Goal: Task Accomplishment & Management: Manage account settings

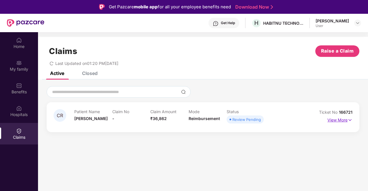
click at [336, 121] on p "View More" at bounding box center [339, 120] width 25 height 8
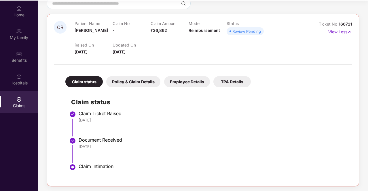
scroll to position [32, 0]
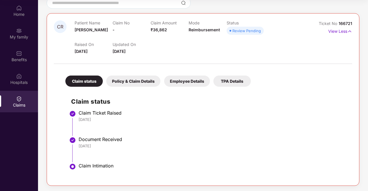
click at [143, 76] on div "Policy & Claim Details" at bounding box center [133, 81] width 54 height 11
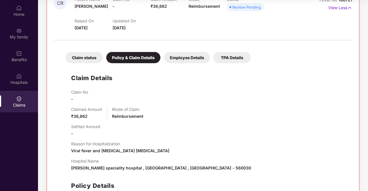
scroll to position [134, 0]
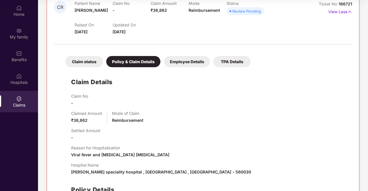
click at [176, 62] on div "Employee Details" at bounding box center [187, 61] width 46 height 11
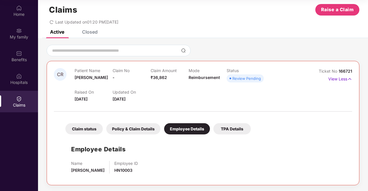
scroll to position [9, 0]
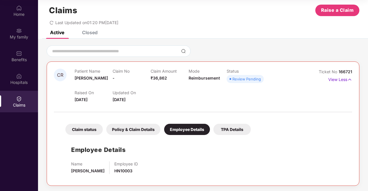
click at [229, 137] on div "Claim status Policy & Claim Details Employee Details TPA Details Employee Detai…" at bounding box center [203, 147] width 298 height 64
click at [342, 81] on p "View Less" at bounding box center [340, 79] width 24 height 8
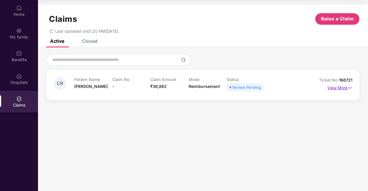
scroll to position [0, 0]
click at [96, 44] on div "Closed" at bounding box center [85, 41] width 24 height 13
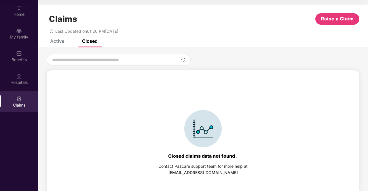
click at [66, 44] on div "Active Closed" at bounding box center [69, 41] width 56 height 13
click at [59, 45] on div "Active" at bounding box center [52, 41] width 23 height 13
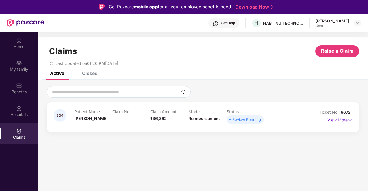
click at [341, 20] on div "[PERSON_NAME]" at bounding box center [332, 20] width 33 height 5
click at [356, 26] on div "[PERSON_NAME] User" at bounding box center [338, 23] width 45 height 10
click at [357, 23] on img at bounding box center [357, 23] width 5 height 5
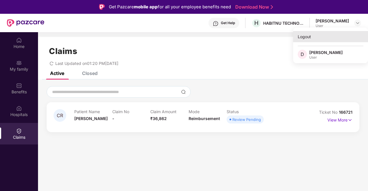
click at [304, 36] on div "Logout" at bounding box center [330, 36] width 75 height 11
